Goal: Communication & Community: Answer question/provide support

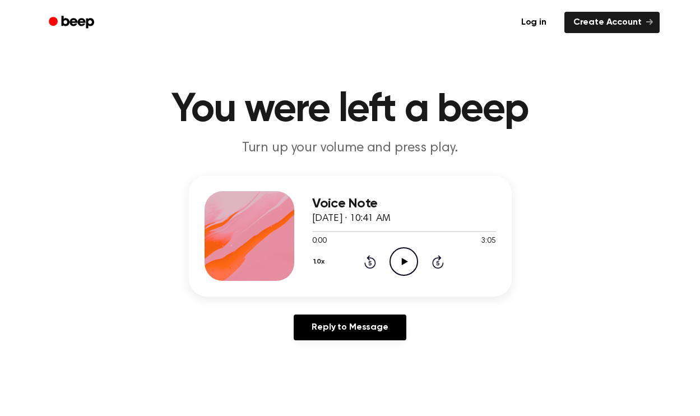
click at [406, 261] on icon at bounding box center [405, 261] width 6 height 7
click at [408, 264] on icon "Pause Audio" at bounding box center [404, 261] width 29 height 29
click at [410, 256] on icon "Play Audio" at bounding box center [404, 261] width 29 height 29
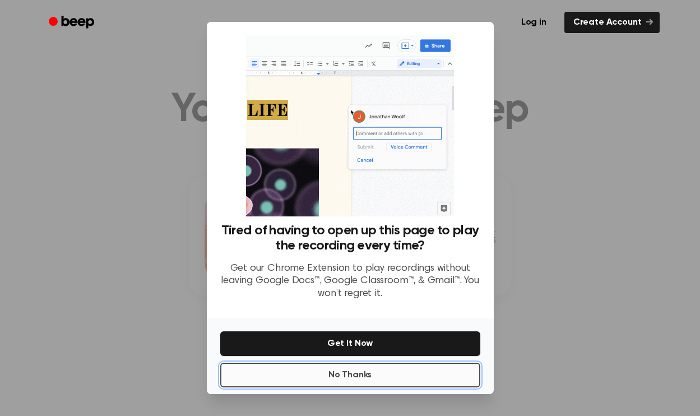
click at [347, 379] on button "No Thanks" at bounding box center [350, 375] width 260 height 25
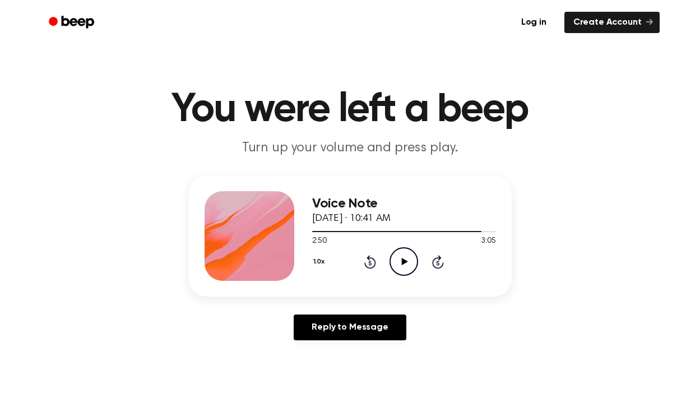
click at [400, 271] on icon "Play Audio" at bounding box center [404, 261] width 29 height 29
click at [60, 129] on header "You were left a beep Turn up your volume and press play." at bounding box center [349, 124] width 673 height 68
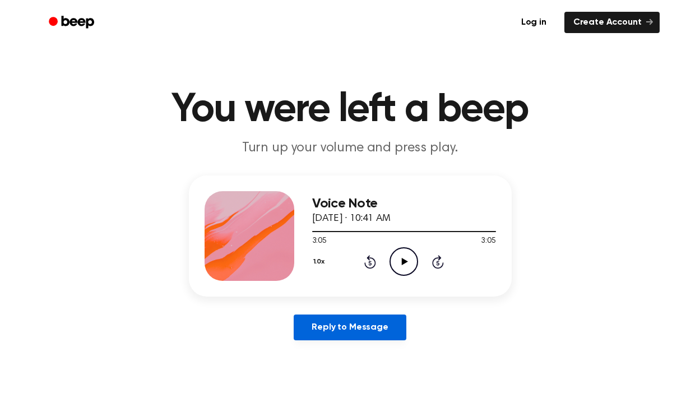
click at [321, 334] on link "Reply to Message" at bounding box center [350, 327] width 112 height 26
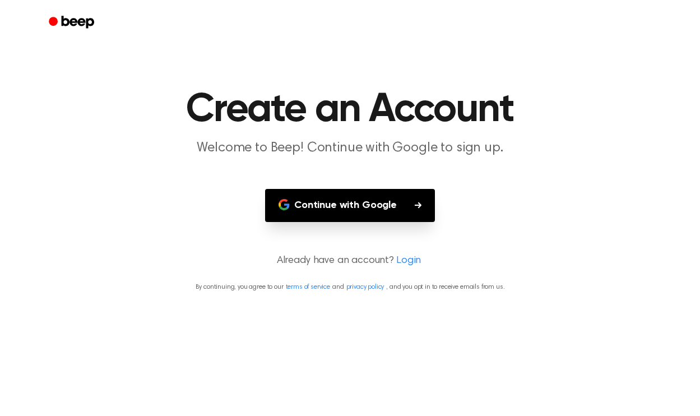
click at [379, 209] on button "Continue with Google" at bounding box center [350, 205] width 170 height 33
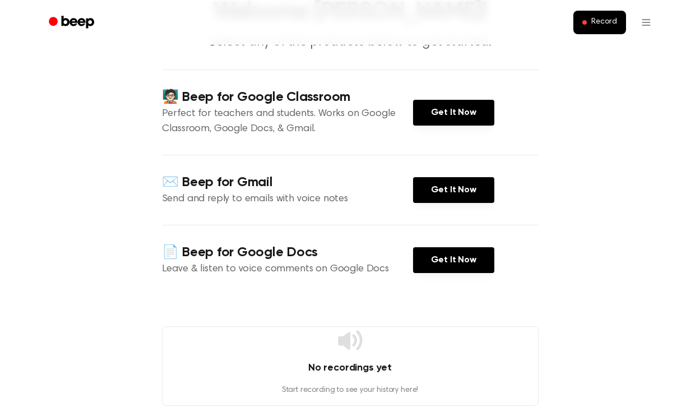
scroll to position [36, 0]
